Goal: Book appointment/travel/reservation

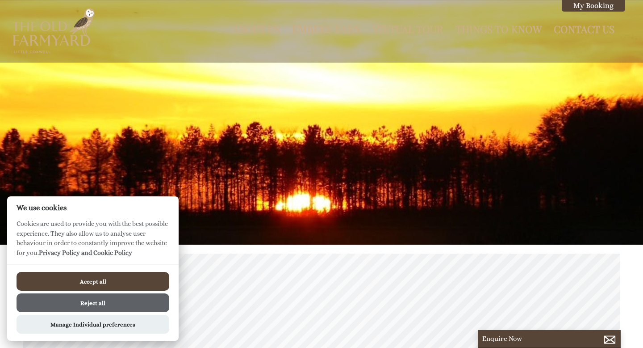
scroll to position [0, 8]
click at [146, 276] on button "Accept all" at bounding box center [93, 281] width 153 height 19
checkbox input "true"
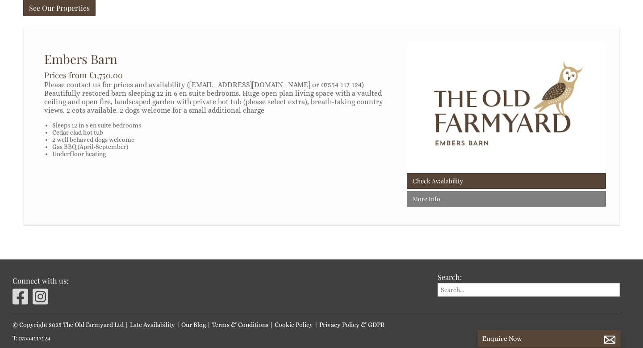
scroll to position [599, 0]
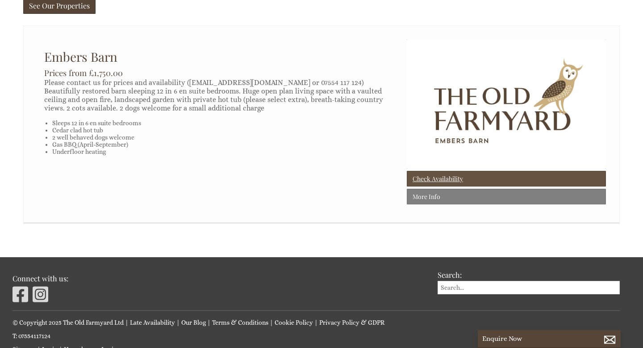
click at [432, 171] on link "Check Availability" at bounding box center [506, 179] width 199 height 16
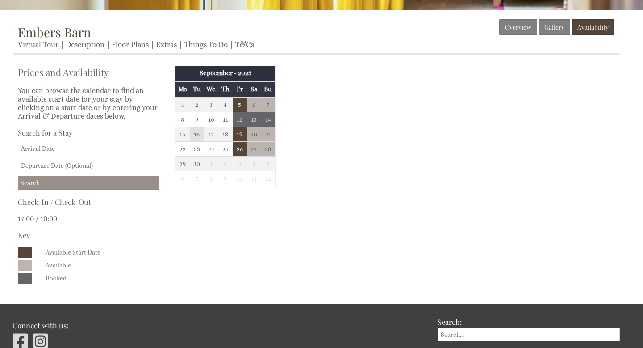
scroll to position [234, 0]
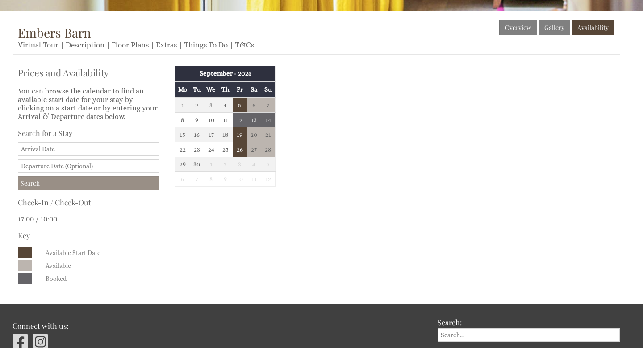
click at [239, 73] on th "September - 2025" at bounding box center [226, 73] width 100 height 15
click at [216, 74] on th "September - 2025" at bounding box center [226, 73] width 100 height 15
click at [256, 165] on td "4" at bounding box center [254, 164] width 14 height 15
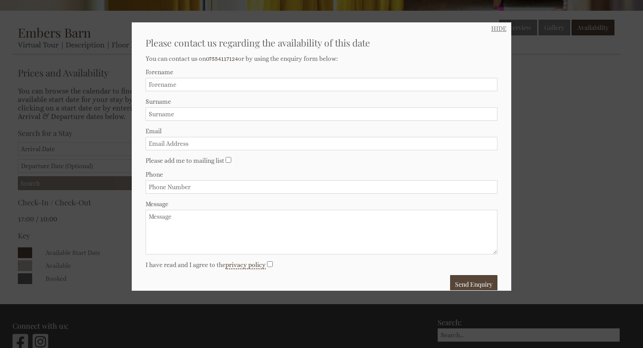
click at [497, 30] on link "HIDE" at bounding box center [498, 28] width 15 height 7
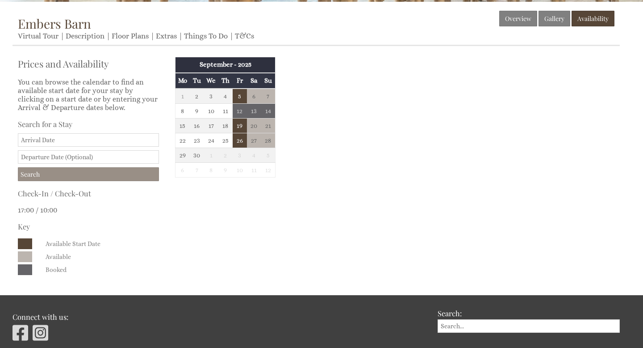
scroll to position [243, 0]
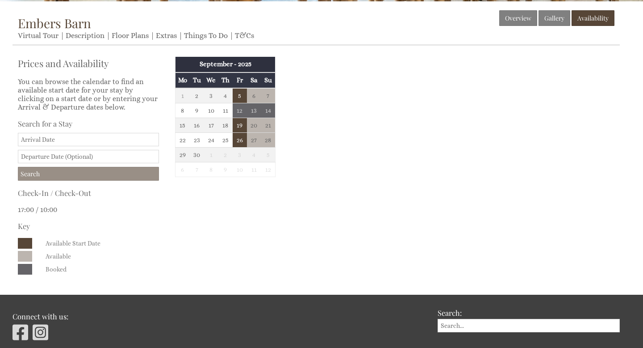
click at [101, 140] on input "Date" at bounding box center [88, 139] width 141 height 13
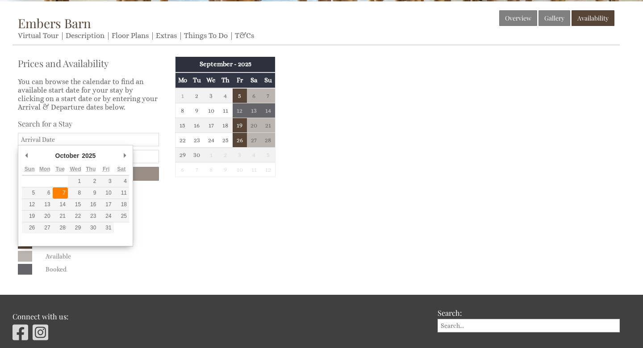
type input "[DATE]"
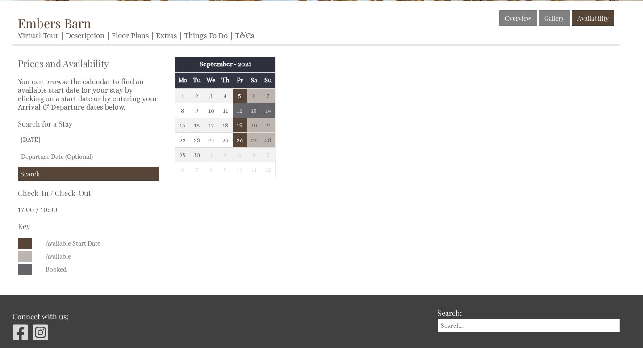
click at [82, 155] on input "text" at bounding box center [88, 156] width 141 height 13
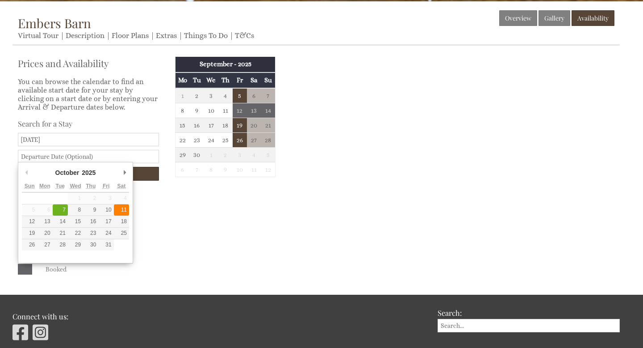
type input "[DATE]"
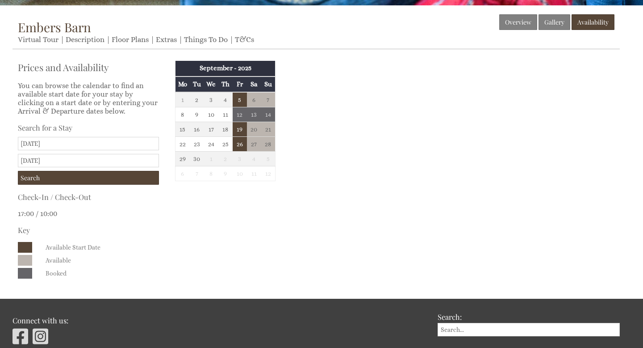
scroll to position [237, 0]
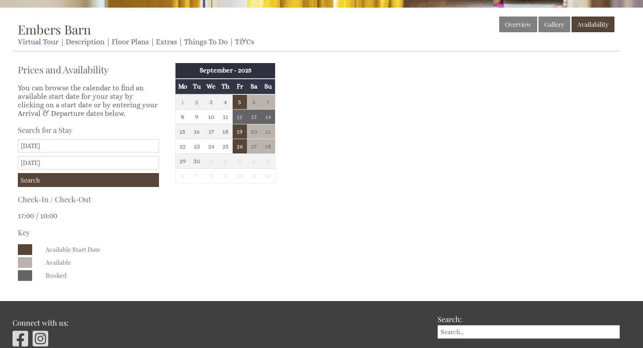
click at [47, 146] on input "[DATE]" at bounding box center [88, 145] width 141 height 13
click at [83, 119] on div "Prices and Availability You can browse the calendar to find an available start …" at bounding box center [89, 172] width 152 height 222
click at [60, 179] on input "Search" at bounding box center [88, 180] width 141 height 14
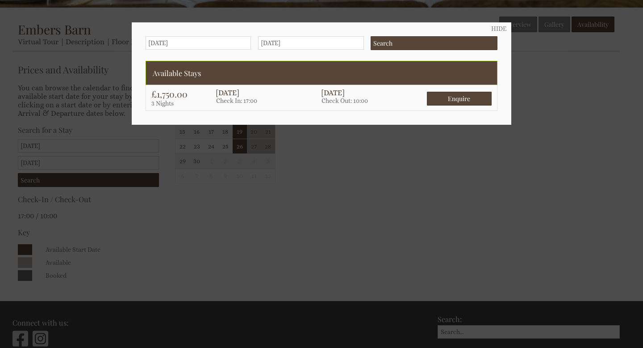
click at [183, 40] on input "[DATE]" at bounding box center [198, 42] width 105 height 13
click at [427, 43] on input "Search" at bounding box center [434, 43] width 127 height 14
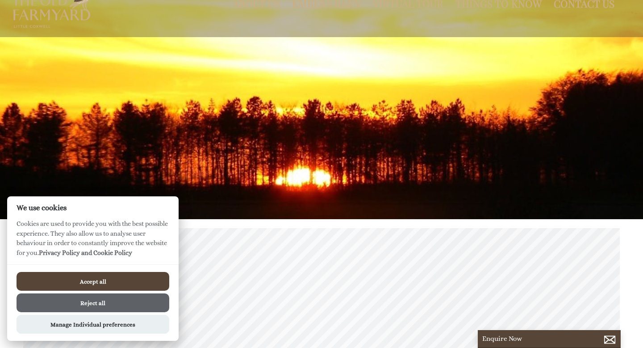
scroll to position [37, 0]
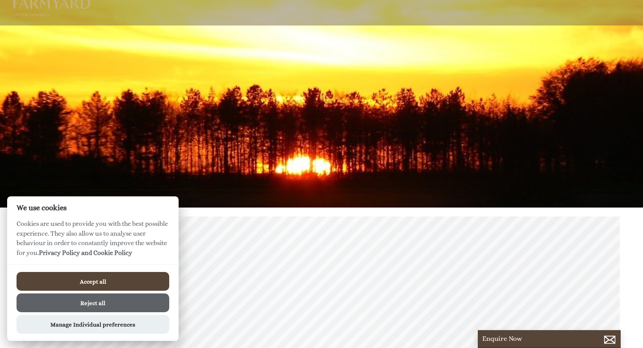
click at [100, 280] on button "Accept all" at bounding box center [93, 281] width 153 height 19
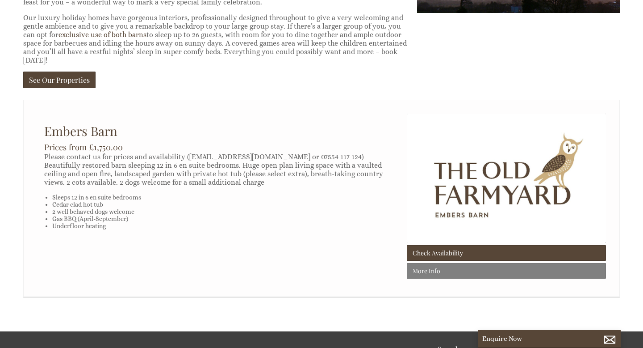
scroll to position [535, 0]
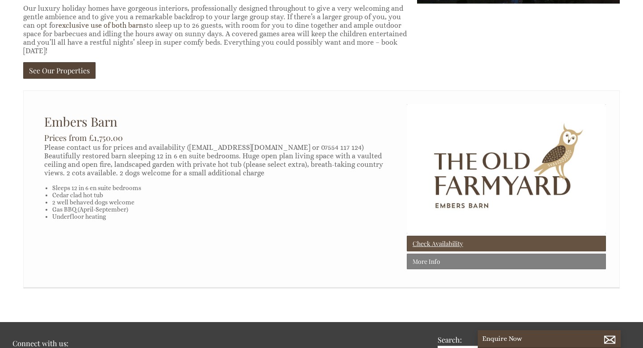
click at [435, 235] on link "Check Availability" at bounding box center [506, 243] width 199 height 16
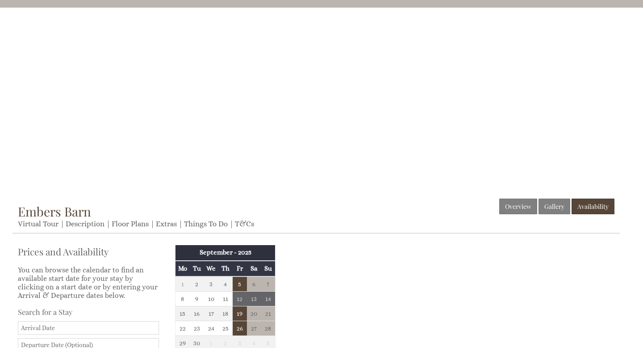
scroll to position [92, 0]
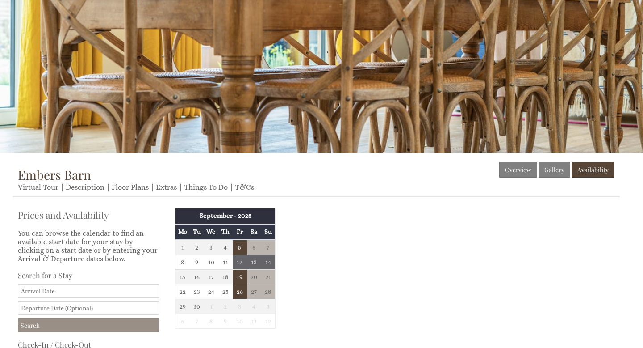
click at [58, 295] on input "Date" at bounding box center [88, 290] width 141 height 13
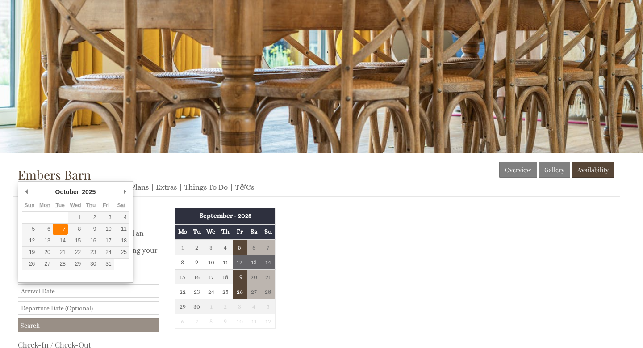
type input "[DATE]"
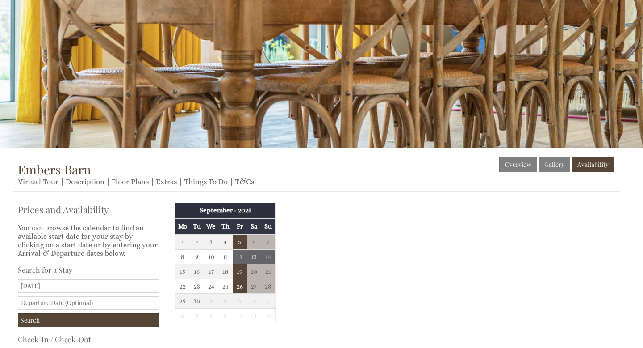
scroll to position [98, 0]
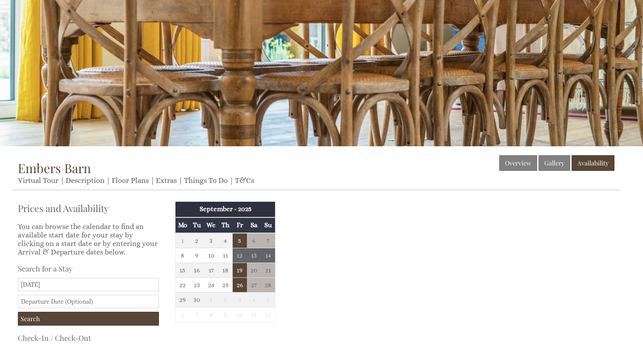
click at [88, 297] on input "text" at bounding box center [88, 300] width 141 height 13
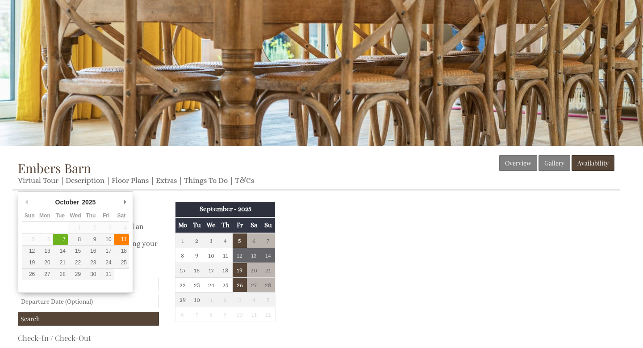
type input "[DATE]"
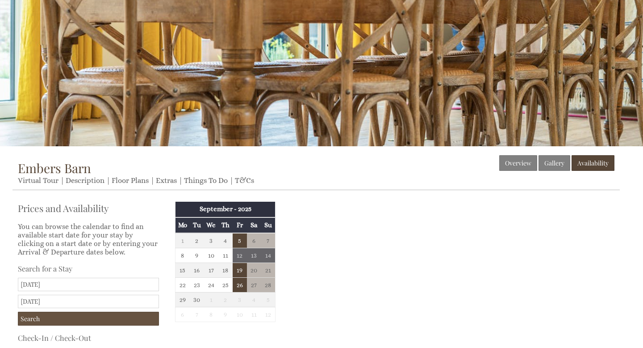
click at [120, 320] on input "Search" at bounding box center [88, 318] width 141 height 14
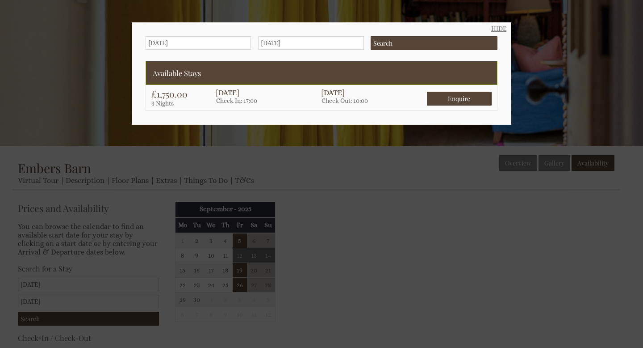
click at [499, 29] on link "HIDE" at bounding box center [498, 28] width 15 height 7
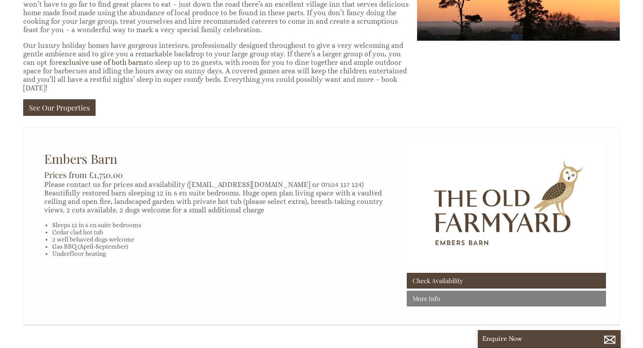
scroll to position [500, 0]
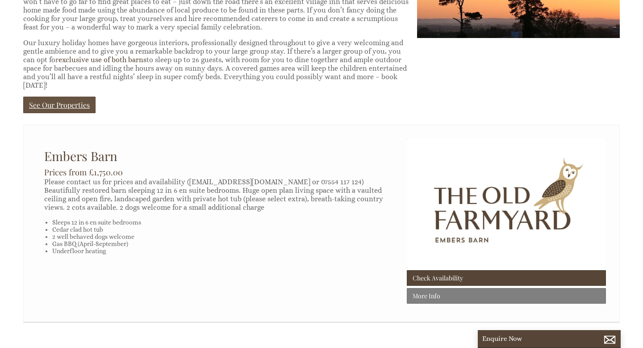
click at [64, 96] on link "See Our Properties" at bounding box center [59, 104] width 72 height 17
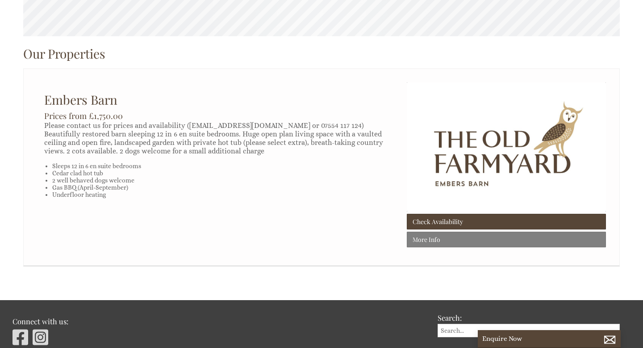
scroll to position [355, 0]
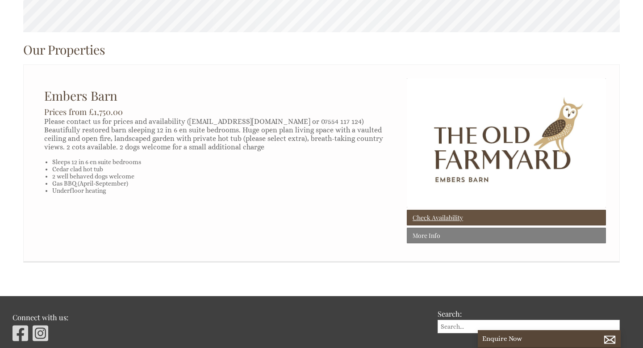
click at [436, 217] on link "Check Availability" at bounding box center [506, 218] width 199 height 16
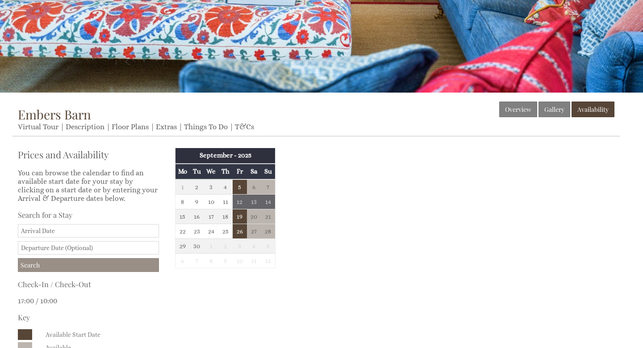
scroll to position [159, 0]
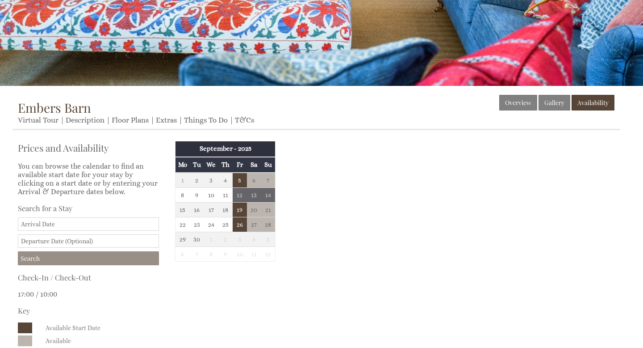
click at [96, 226] on input "Date" at bounding box center [88, 223] width 141 height 13
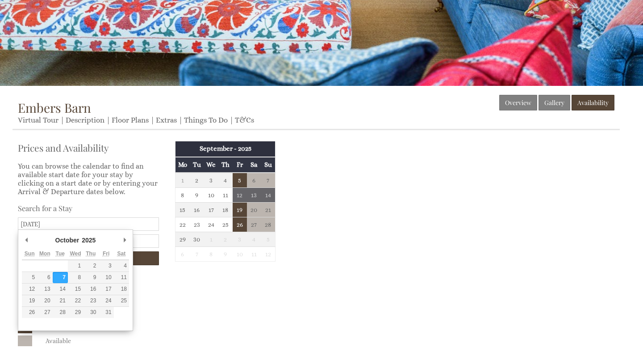
click at [22, 222] on input "[DATE]" at bounding box center [88, 223] width 141 height 13
type input "[DATE]"
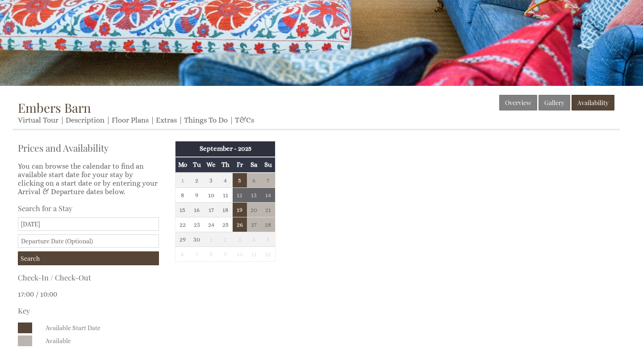
click at [85, 231] on form "Search for a Stay [DATE] Search" at bounding box center [88, 234] width 141 height 62
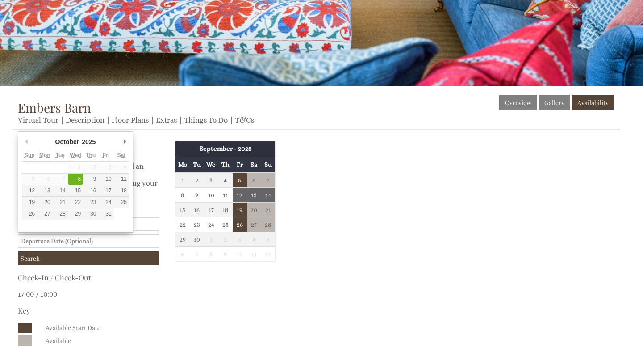
click at [85, 237] on input "text" at bounding box center [88, 240] width 141 height 13
type input "[DATE]"
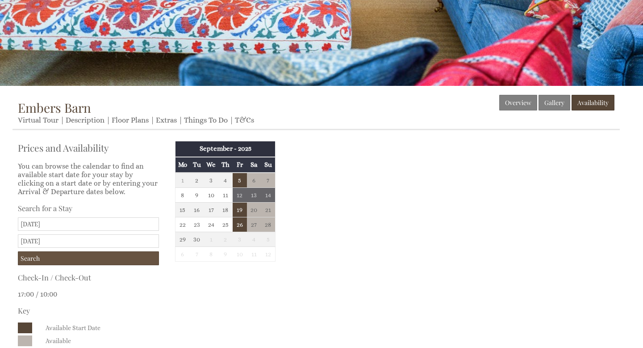
click at [102, 256] on input "Search" at bounding box center [88, 258] width 141 height 14
